Goal: Browse casually: Explore the website without a specific task or goal

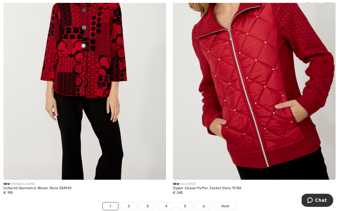
scroll to position [4904, 0]
click at [271, 79] on img at bounding box center [254, 58] width 163 height 244
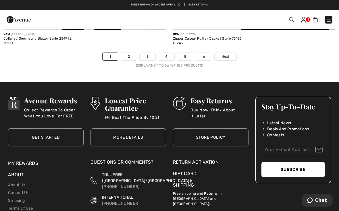
scroll to position [5056, 0]
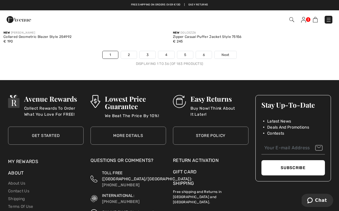
click at [130, 52] on link "2" at bounding box center [129, 54] width 16 height 7
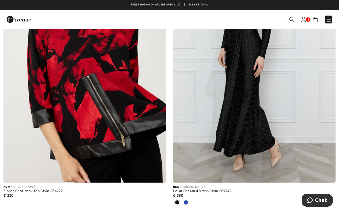
scroll to position [3227, 0]
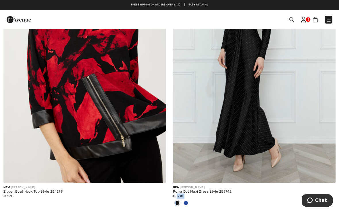
click at [304, 102] on img at bounding box center [254, 61] width 163 height 244
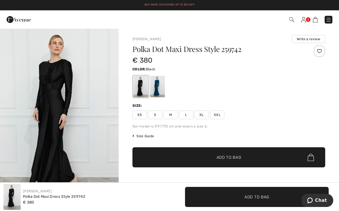
click at [160, 88] on div at bounding box center [157, 87] width 15 height 22
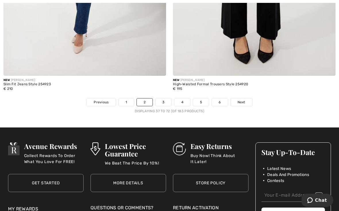
scroll to position [5018, 0]
click at [165, 100] on link "3" at bounding box center [164, 102] width 16 height 7
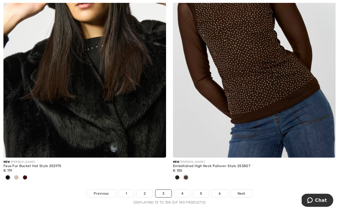
scroll to position [4945, 0]
click at [184, 193] on link "4" at bounding box center [183, 193] width 16 height 7
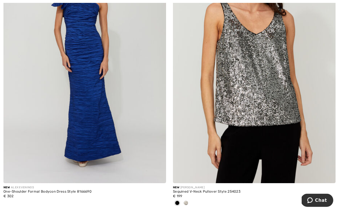
scroll to position [3538, 0]
click at [89, 66] on img at bounding box center [84, 61] width 163 height 244
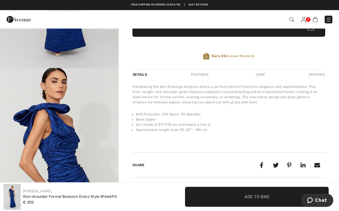
scroll to position [138, 0]
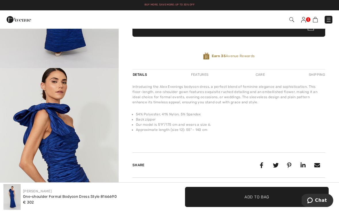
click at [268, 73] on div "Care" at bounding box center [260, 75] width 19 height 10
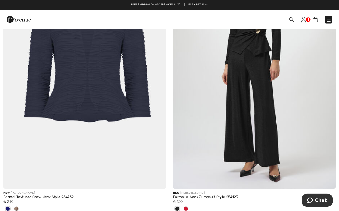
scroll to position [4628, 0]
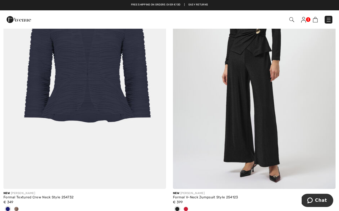
click at [21, 206] on div at bounding box center [84, 209] width 163 height 9
click at [21, 205] on div at bounding box center [84, 209] width 163 height 9
click at [20, 207] on div at bounding box center [16, 209] width 9 height 9
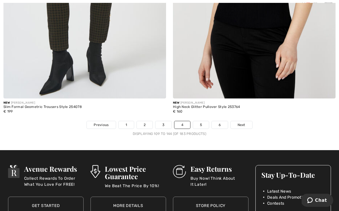
scroll to position [4996, 0]
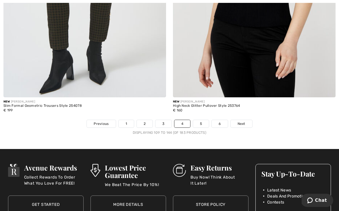
click at [199, 123] on link "5" at bounding box center [201, 123] width 16 height 7
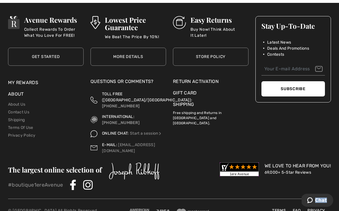
scroll to position [2945, 0]
